Goal: Task Accomplishment & Management: Manage account settings

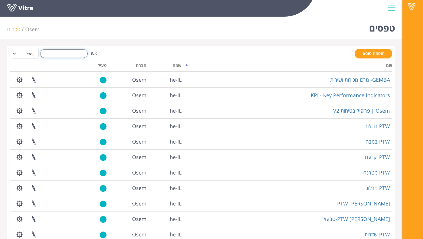
click at [68, 56] on input "חפש:" at bounding box center [63, 53] width 47 height 9
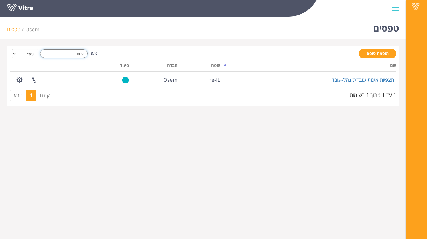
type input "איכות"
click at [417, 8] on span at bounding box center [415, 6] width 14 height 7
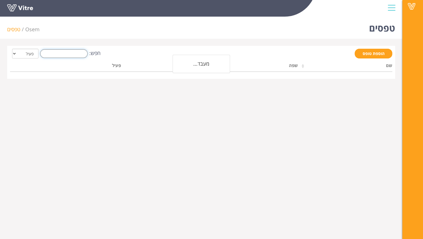
click at [77, 52] on input "חפש:" at bounding box center [63, 53] width 47 height 9
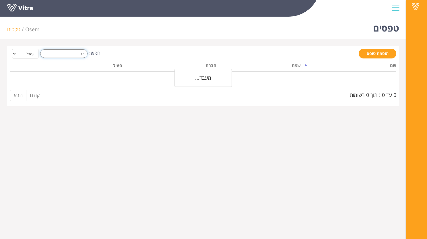
type input "t"
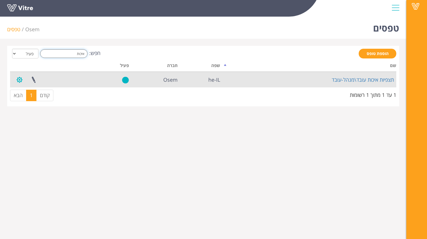
type input "איכות"
click at [22, 79] on button "button" at bounding box center [19, 79] width 14 height 15
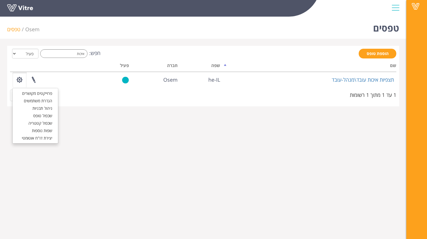
click at [357, 114] on html "Vitre טפסים Osem טפסים הוספת טופס חפש: איכות הכל פעיל לא פעיל מעבד... שם שפה חב…" at bounding box center [213, 57] width 427 height 114
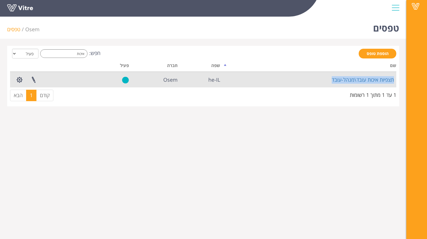
drag, startPoint x: 396, startPoint y: 82, endPoint x: 327, endPoint y: 82, distance: 68.8
click at [327, 82] on td "תצפיות איכות עובד\מנהל-עובד" at bounding box center [309, 79] width 174 height 15
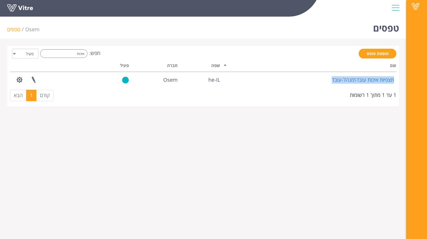
copy link "תצפיות איכות עובד\מנהל-עובד"
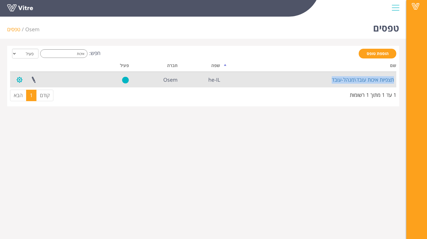
click at [17, 80] on button "button" at bounding box center [19, 79] width 14 height 15
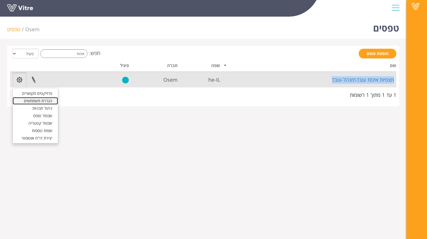
click at [48, 100] on link "הגדרת משתמשים" at bounding box center [35, 100] width 45 height 7
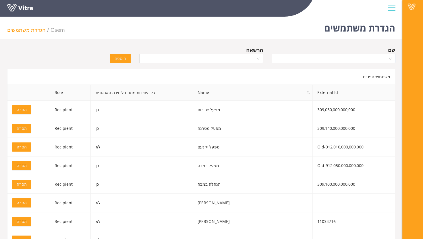
click at [312, 59] on input "search" at bounding box center [331, 58] width 112 height 9
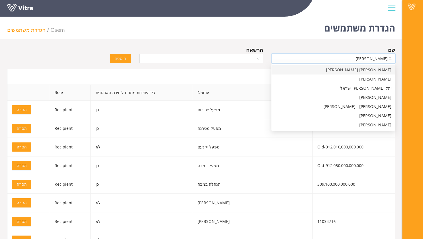
type input "[PERSON_NAME]"
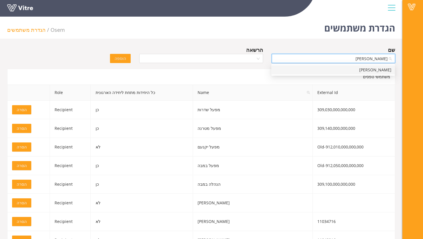
click at [364, 67] on div "[PERSON_NAME]" at bounding box center [333, 70] width 116 height 6
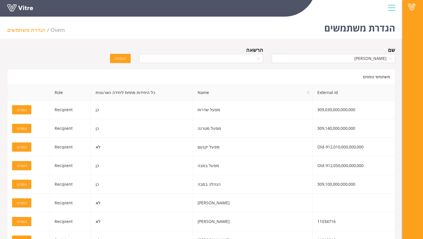
click at [256, 59] on div at bounding box center [200, 58] width 123 height 9
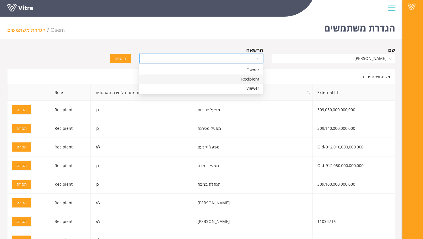
click at [255, 79] on div "Recipient" at bounding box center [201, 79] width 116 height 6
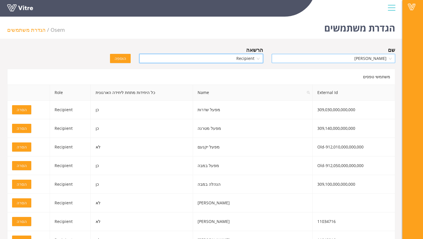
click at [351, 59] on span "[PERSON_NAME]" at bounding box center [333, 58] width 116 height 9
click at [127, 59] on button "הוספה" at bounding box center [120, 58] width 21 height 9
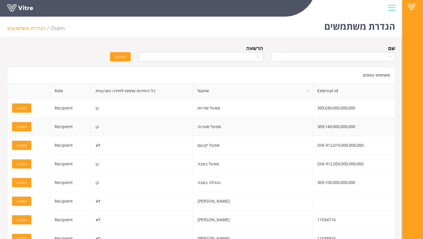
scroll to position [0, 0]
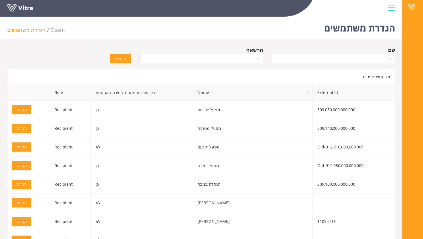
click at [287, 58] on input "search" at bounding box center [331, 58] width 112 height 9
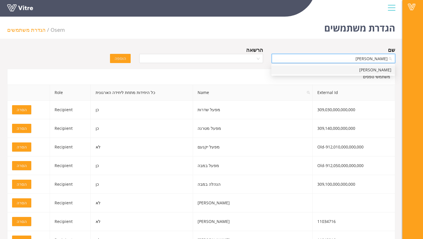
type input "מיכל חור"
click at [376, 73] on div "[PERSON_NAME]" at bounding box center [332, 69] width 123 height 9
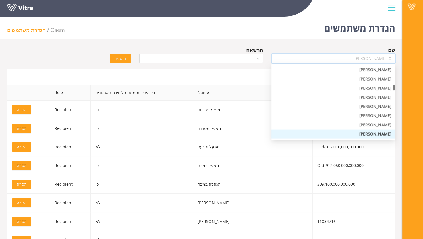
drag, startPoint x: 345, startPoint y: 56, endPoint x: 439, endPoint y: 61, distance: 94.5
click at [422, 61] on html "Vitre הגדרת משתמשים Osem הגדרת משתמשים שם מיכל חורי פרובלר הרשאה הוספה משתמשי ט…" at bounding box center [211, 119] width 423 height 239
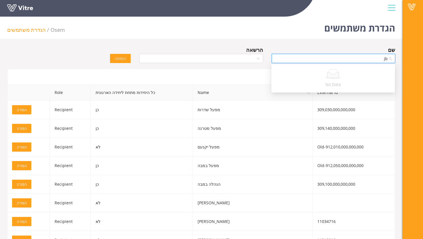
type input "j"
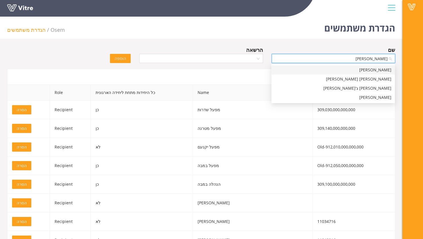
type input "חנה ר"
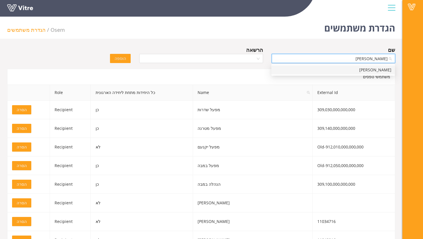
click at [380, 71] on div "[PERSON_NAME]" at bounding box center [333, 70] width 116 height 6
click at [194, 53] on div "הרשאה" at bounding box center [200, 50] width 123 height 8
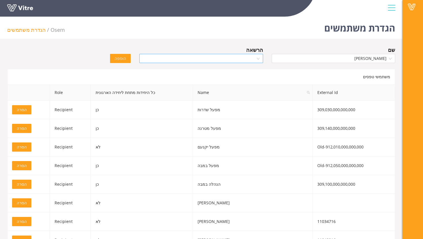
click at [155, 58] on input "search" at bounding box center [199, 58] width 112 height 9
click at [248, 77] on div "Recipient" at bounding box center [201, 79] width 116 height 6
click at [119, 58] on span "הוספה" at bounding box center [119, 58] width 11 height 6
click at [336, 62] on input "search" at bounding box center [331, 58] width 112 height 9
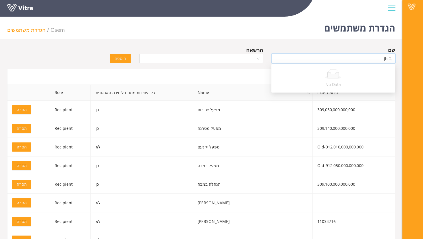
type input "j"
type input "[PERSON_NAME]"
click at [367, 46] on div "שם" at bounding box center [332, 50] width 123 height 8
click at [373, 61] on input "search" at bounding box center [331, 58] width 112 height 9
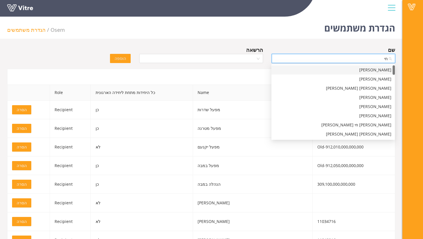
type input "חיה"
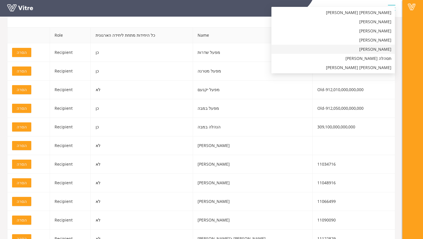
scroll to position [0, 0]
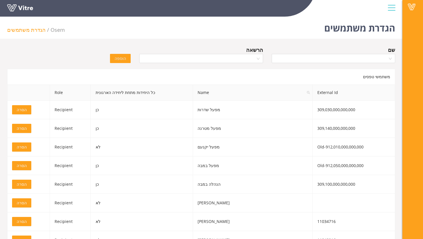
click at [349, 52] on div "שם" at bounding box center [332, 50] width 123 height 8
click at [354, 56] on input "search" at bounding box center [331, 58] width 112 height 9
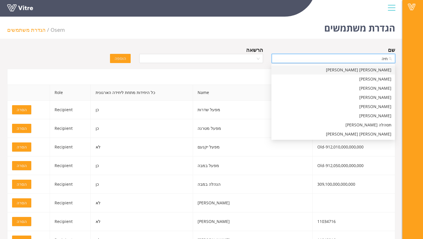
type input "חיה"
click at [378, 87] on div "[PERSON_NAME]" at bounding box center [333, 88] width 116 height 6
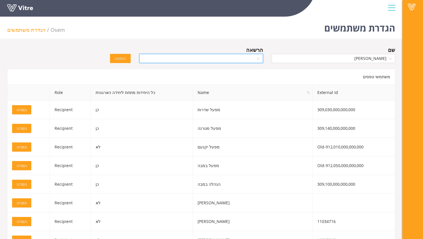
click at [234, 61] on input "search" at bounding box center [199, 58] width 112 height 9
click at [246, 79] on div "Recipient" at bounding box center [201, 79] width 116 height 6
click at [122, 59] on span "הוספה" at bounding box center [119, 58] width 11 height 6
click at [372, 62] on input "search" at bounding box center [331, 58] width 112 height 9
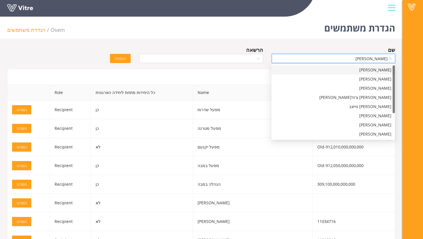
type input "אולגה"
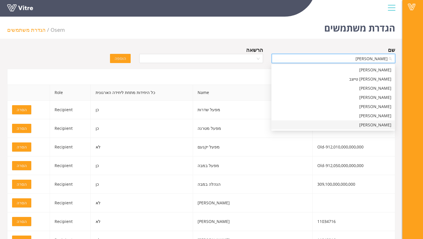
click at [386, 128] on div "[PERSON_NAME]" at bounding box center [333, 125] width 116 height 6
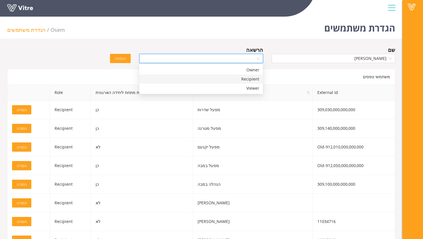
drag, startPoint x: 174, startPoint y: 58, endPoint x: 182, endPoint y: 71, distance: 15.7
click at [174, 58] on input "search" at bounding box center [199, 58] width 112 height 9
click at [242, 79] on div "Recipient" at bounding box center [201, 79] width 116 height 6
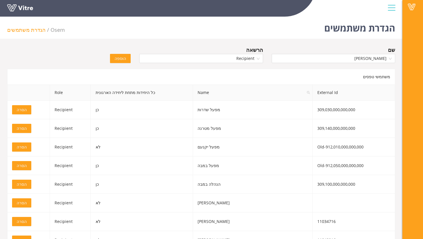
click at [119, 57] on span "הוספה" at bounding box center [119, 58] width 11 height 6
click at [352, 60] on input "search" at bounding box center [331, 58] width 112 height 9
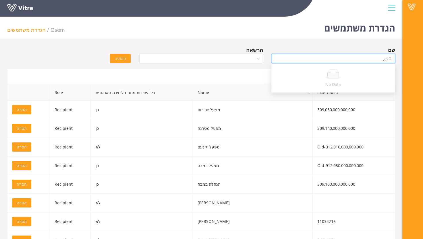
type input "g"
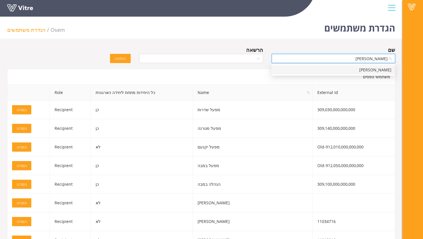
type input "עידית"
click at [380, 71] on div "[PERSON_NAME]" at bounding box center [333, 70] width 116 height 6
click at [224, 60] on input "search" at bounding box center [199, 58] width 112 height 9
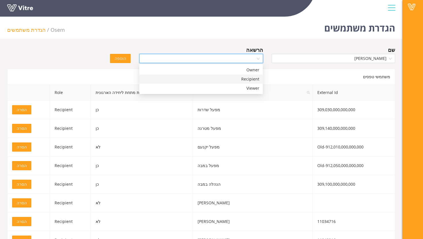
click at [234, 80] on div "Recipient" at bounding box center [201, 79] width 116 height 6
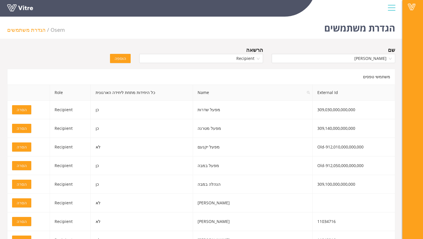
click at [116, 59] on span "הוספה" at bounding box center [119, 58] width 11 height 6
click at [392, 5] on div at bounding box center [391, 7] width 13 height 15
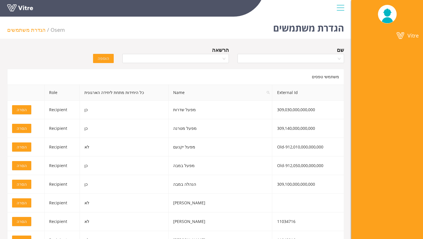
click at [340, 9] on div at bounding box center [340, 7] width 13 height 15
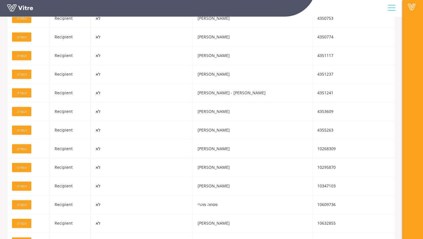
scroll to position [630, 0]
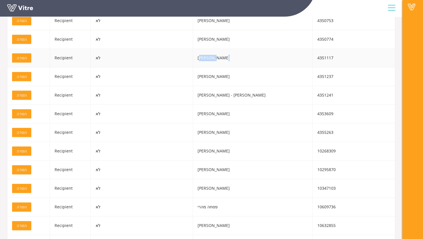
drag, startPoint x: 240, startPoint y: 54, endPoint x: 219, endPoint y: 55, distance: 20.7
click at [219, 55] on td "[PERSON_NAME]" at bounding box center [252, 58] width 119 height 19
drag, startPoint x: 219, startPoint y: 55, endPoint x: 213, endPoint y: 76, distance: 22.6
click at [213, 76] on tr "4351237 [PERSON_NAME] לא Recipient הסרה" at bounding box center [200, 76] width 387 height 19
drag, startPoint x: 213, startPoint y: 76, endPoint x: 228, endPoint y: 95, distance: 24.1
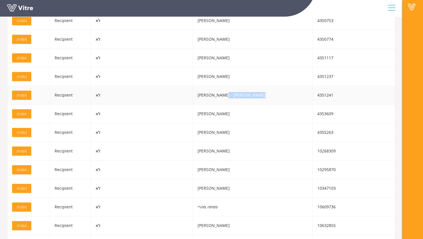
click at [228, 95] on td "[PERSON_NAME] - [PERSON_NAME]" at bounding box center [252, 95] width 119 height 19
drag, startPoint x: 228, startPoint y: 95, endPoint x: 224, endPoint y: 116, distance: 21.2
click at [224, 116] on td "[PERSON_NAME]" at bounding box center [252, 114] width 119 height 19
drag, startPoint x: 244, startPoint y: 151, endPoint x: 227, endPoint y: 152, distance: 17.3
click at [227, 152] on td "[PERSON_NAME]" at bounding box center [252, 151] width 119 height 19
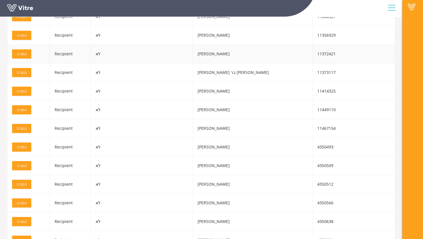
scroll to position [402, 0]
